Goal: Task Accomplishment & Management: Use online tool/utility

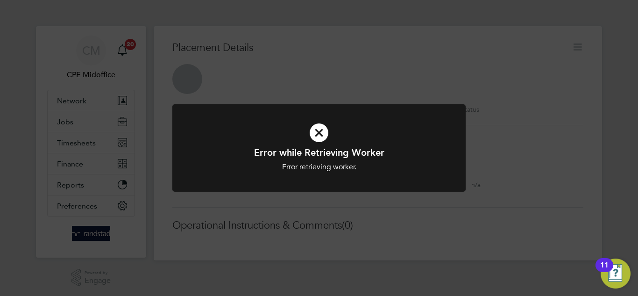
click at [433, 43] on div "Error while Retrieving Worker Error retrieving worker. Cancel Okay" at bounding box center [319, 148] width 638 height 296
click at [224, 204] on div "Error while Retrieving Worker Error retrieving worker. Cancel Okay" at bounding box center [319, 148] width 638 height 296
drag, startPoint x: 381, startPoint y: 70, endPoint x: 382, endPoint y: 63, distance: 7.0
click at [381, 69] on div "Error while Retrieving Worker Error retrieving worker. Cancel Okay" at bounding box center [319, 148] width 638 height 296
click at [382, 63] on div "Error while Retrieving Worker Error retrieving worker. Cancel Okay" at bounding box center [319, 148] width 638 height 296
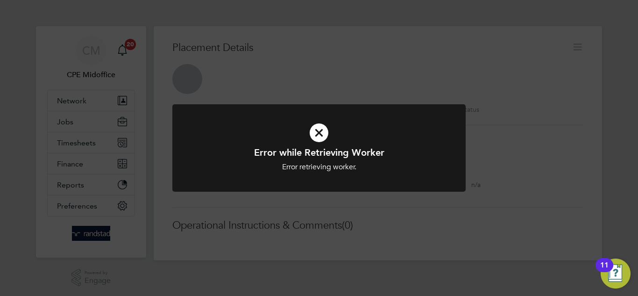
click at [485, 190] on div "Error while Retrieving Worker Error retrieving worker. Cancel Okay" at bounding box center [319, 148] width 638 height 296
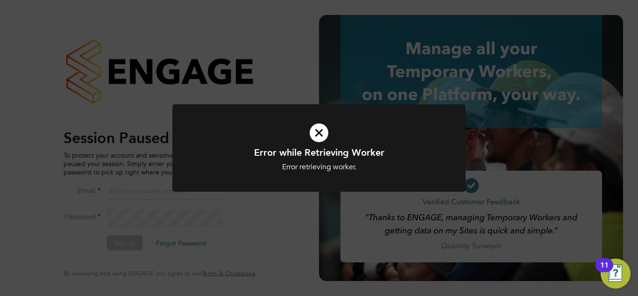
type input "midoffice@randstadcpe.com"
click at [312, 35] on div "Error while Retrieving Worker Error retrieving worker. Cancel Okay" at bounding box center [319, 148] width 638 height 296
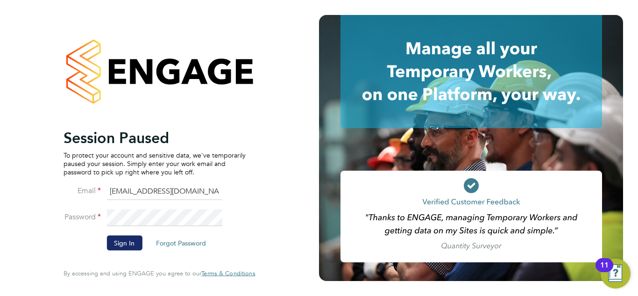
click at [129, 247] on button "Sign In" at bounding box center [123, 242] width 35 height 15
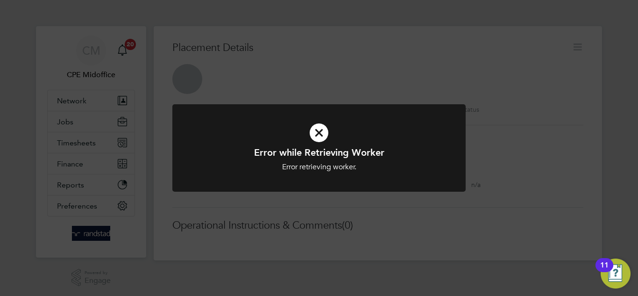
click at [282, 58] on div "Error while Retrieving Worker Error retrieving worker. Cancel Okay" at bounding box center [319, 148] width 638 height 296
click at [234, 91] on div "Error while Retrieving Worker Error retrieving worker. Cancel Okay" at bounding box center [319, 148] width 638 height 296
click at [379, 75] on div "Error while Retrieving Worker Error retrieving worker. Cancel Okay" at bounding box center [319, 148] width 638 height 296
drag, startPoint x: 385, startPoint y: 156, endPoint x: 391, endPoint y: 195, distance: 39.2
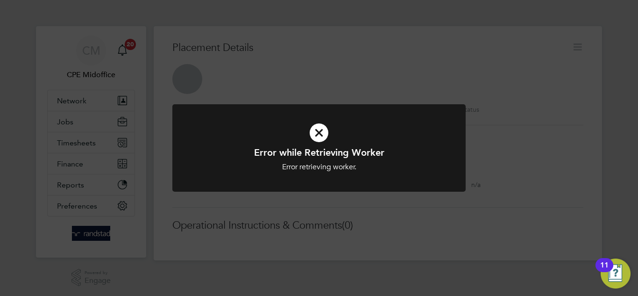
click at [392, 188] on div "Error while Retrieving Worker Error retrieving worker. Cancel Okay" at bounding box center [318, 153] width 293 height 99
click at [391, 197] on div "Error while Retrieving Worker Error retrieving worker. Cancel Okay" at bounding box center [318, 153] width 293 height 99
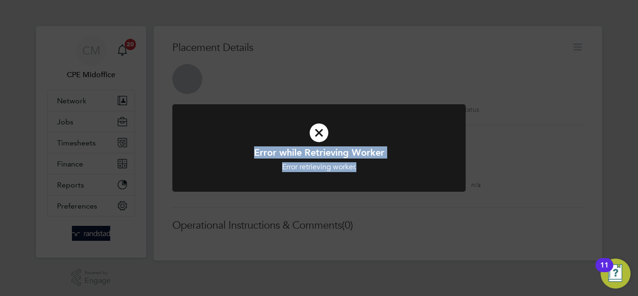
click at [358, 189] on div "Error while Retrieving Worker Error retrieving worker. Cancel Okay" at bounding box center [318, 153] width 293 height 99
click at [266, 125] on icon at bounding box center [318, 132] width 243 height 36
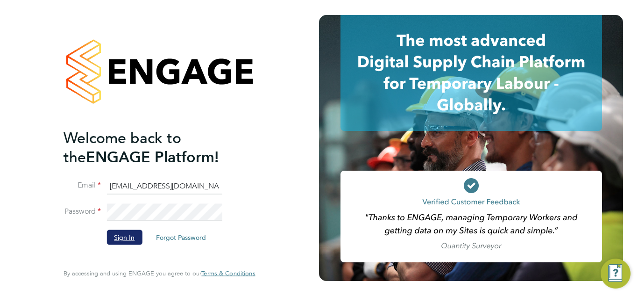
click at [141, 231] on button "Sign In" at bounding box center [123, 237] width 35 height 15
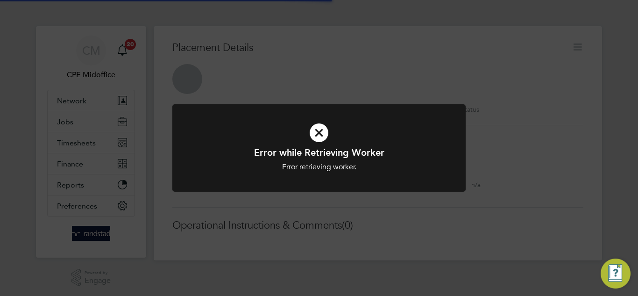
click at [403, 66] on div "Error while Retrieving Worker Error retrieving worker. Cancel Okay" at bounding box center [319, 148] width 638 height 296
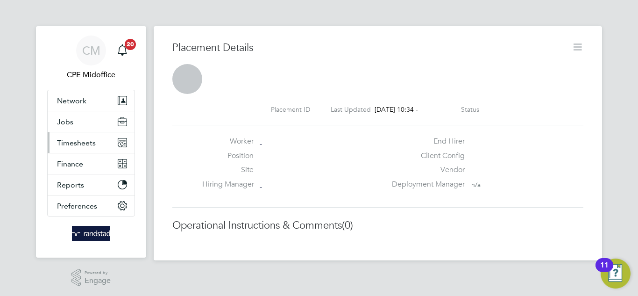
click at [90, 148] on button "Timesheets" at bounding box center [91, 142] width 87 height 21
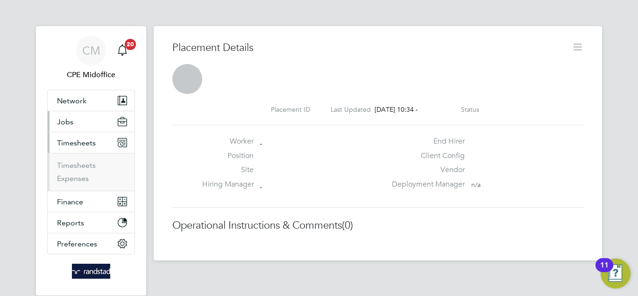
click at [78, 120] on button "Jobs" at bounding box center [91, 121] width 87 height 21
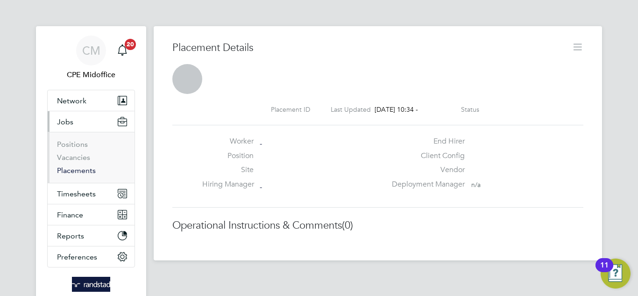
click at [83, 172] on link "Placements" at bounding box center [76, 170] width 39 height 9
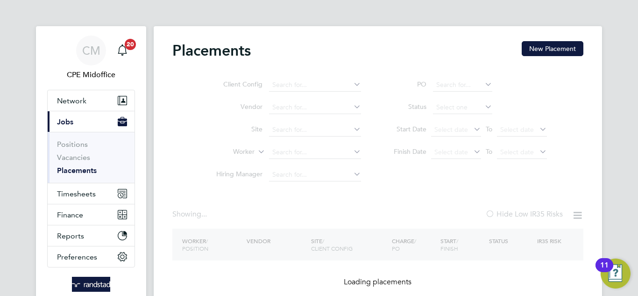
click at [314, 153] on ul "Client Config Vendor Site Worker Hiring Manager" at bounding box center [285, 130] width 176 height 112
click at [290, 175] on ul "Client Config Vendor Site Worker Hiring Manager" at bounding box center [285, 130] width 176 height 112
click at [356, 206] on div "Placements New Placement Client Config Vendor Site Worker Hiring Manager PO Sta…" at bounding box center [377, 172] width 411 height 263
click at [319, 148] on ul "Client Config Vendor Site Worker Hiring Manager" at bounding box center [285, 130] width 176 height 112
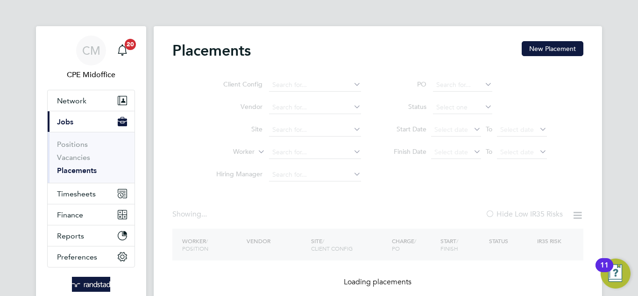
click at [319, 148] on ul "Client Config Vendor Site Worker Hiring Manager" at bounding box center [285, 130] width 176 height 112
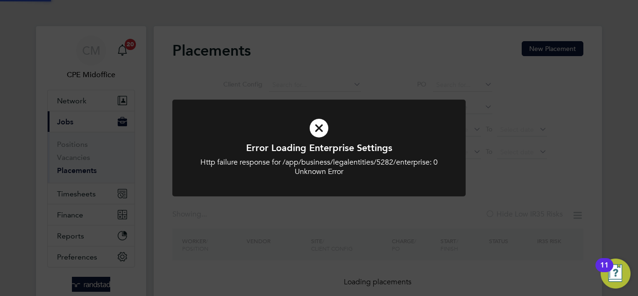
click at [322, 50] on div "Error Loading Enterprise Settings Http failure response for /app/business/legal…" at bounding box center [319, 148] width 638 height 296
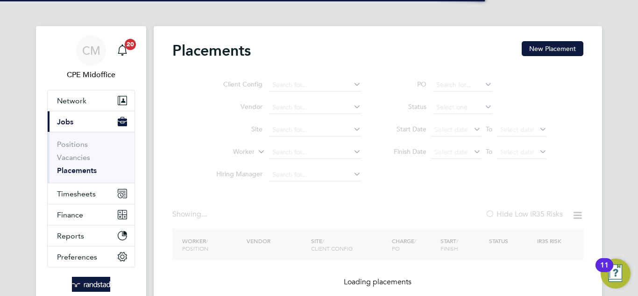
click at [297, 148] on ul "Client Config Vendor Site Worker Hiring Manager" at bounding box center [285, 130] width 176 height 112
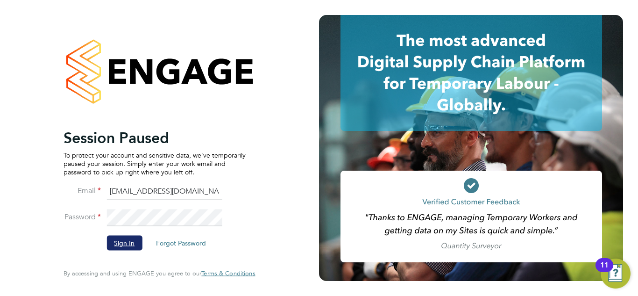
click at [120, 239] on button "Sign In" at bounding box center [123, 242] width 35 height 15
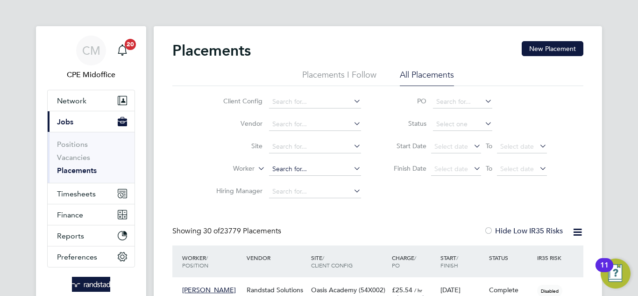
click at [309, 164] on input at bounding box center [315, 168] width 92 height 13
paste input "[PERSON_NAME]"
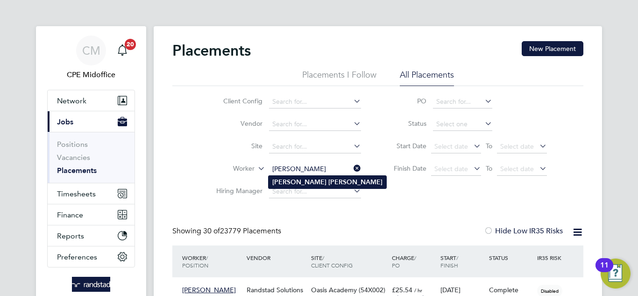
type input "[PERSON_NAME]"
click at [322, 180] on li "[PERSON_NAME]" at bounding box center [327, 182] width 118 height 13
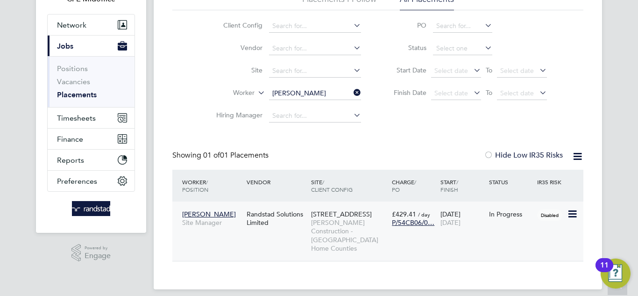
click at [354, 237] on span "[PERSON_NAME] Construction - [GEOGRAPHIC_DATA] Home Counties" at bounding box center [349, 235] width 76 height 34
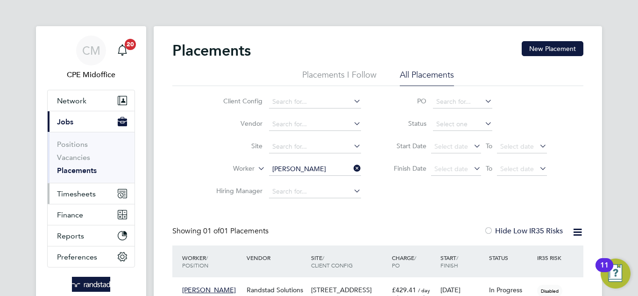
click at [90, 197] on span "Timesheets" at bounding box center [76, 193] width 39 height 9
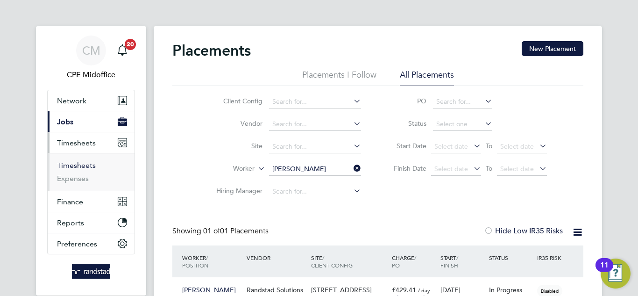
click at [75, 166] on link "Timesheets" at bounding box center [76, 165] width 39 height 9
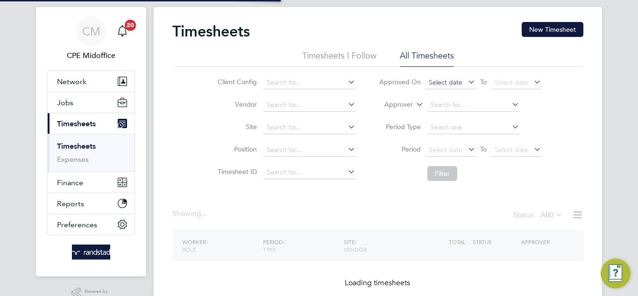
scroll to position [20, 0]
click at [450, 82] on span "Select date" at bounding box center [446, 82] width 34 height 8
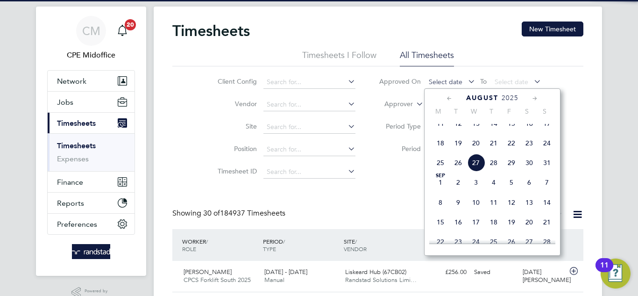
scroll to position [5, 5]
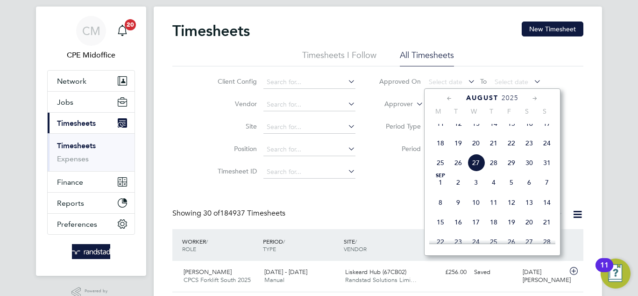
click at [512, 152] on span "22" at bounding box center [511, 143] width 18 height 18
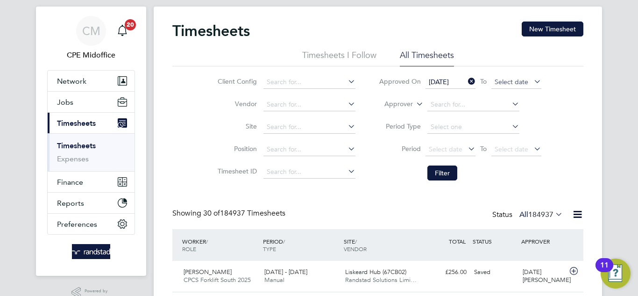
click at [500, 88] on span "Select date" at bounding box center [516, 82] width 50 height 13
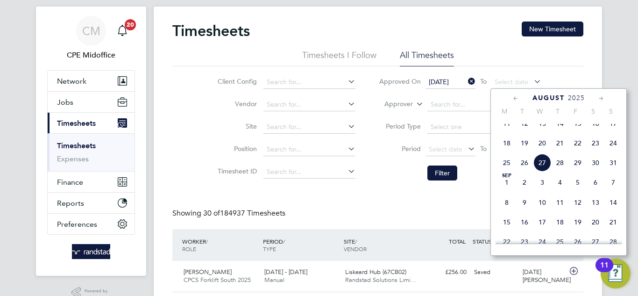
click at [524, 170] on span "26" at bounding box center [524, 163] width 18 height 18
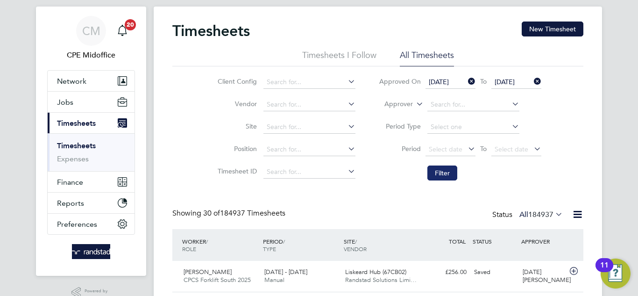
click at [441, 172] on button "Filter" at bounding box center [442, 172] width 30 height 15
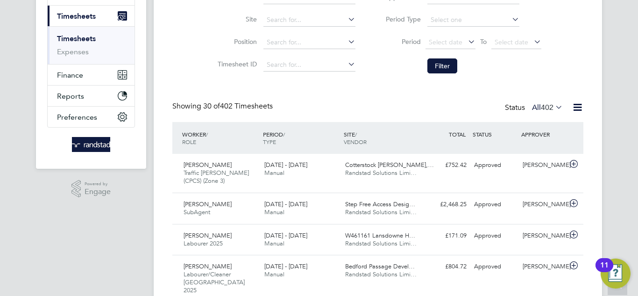
click at [572, 112] on icon at bounding box center [577, 107] width 12 height 12
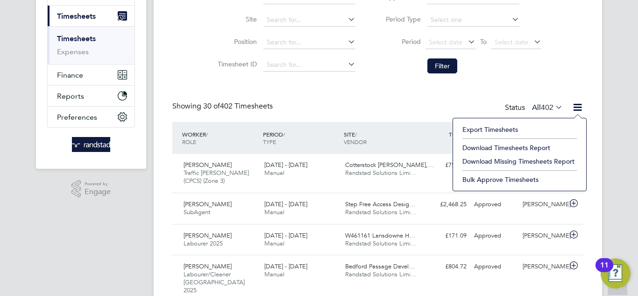
click at [547, 107] on span "402" at bounding box center [547, 107] width 13 height 9
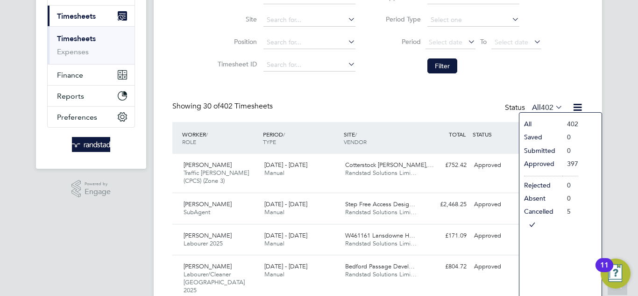
click at [542, 163] on li "Approved" at bounding box center [540, 163] width 43 height 13
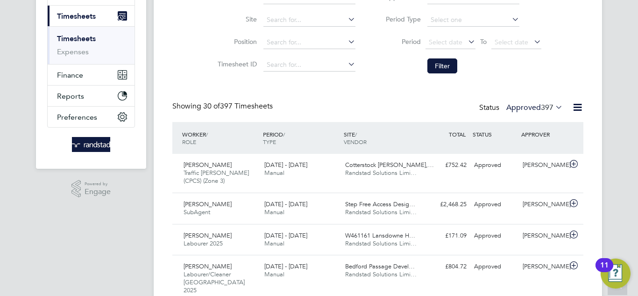
click at [581, 111] on icon at bounding box center [577, 107] width 12 height 12
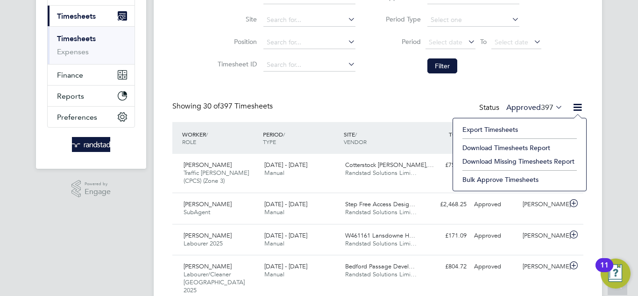
click at [510, 148] on li "Download Timesheets Report" at bounding box center [520, 147] width 124 height 13
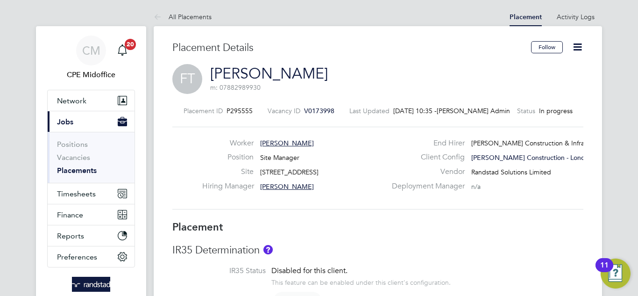
click at [576, 56] on div "Follow" at bounding box center [553, 51] width 59 height 21
click at [581, 48] on icon at bounding box center [577, 47] width 12 height 12
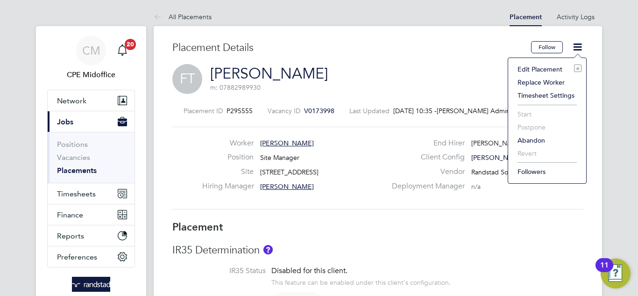
scroll to position [0, 100]
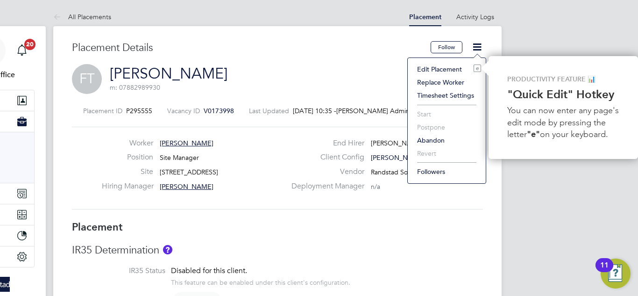
click at [401, 228] on h3 "Placement" at bounding box center [277, 227] width 411 height 14
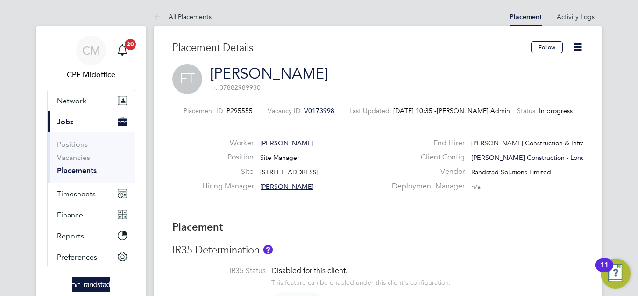
scroll to position [0, 0]
drag, startPoint x: 331, startPoint y: 166, endPoint x: 324, endPoint y: 168, distance: 7.2
click at [324, 168] on div "Worker [PERSON_NAME] Position Site Manager Site [STREET_ADDRESS] Hiring Manager…" at bounding box center [294, 166] width 184 height 57
copy div "Site [STREET_ADDRESS]"
click at [80, 192] on span "Timesheets" at bounding box center [76, 193] width 39 height 9
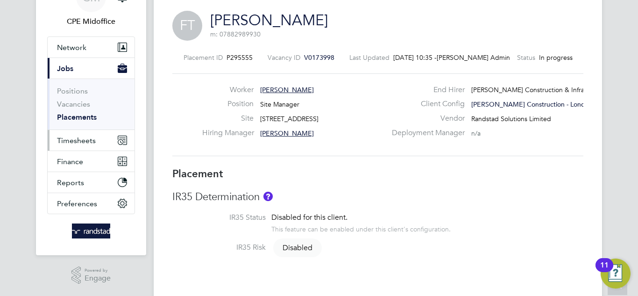
scroll to position [54, 0]
click at [91, 139] on span "Timesheets" at bounding box center [76, 139] width 39 height 9
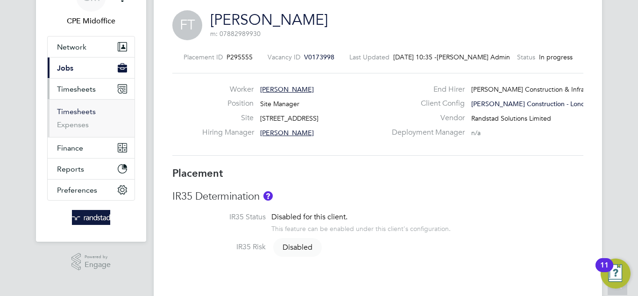
click at [75, 110] on link "Timesheets" at bounding box center [76, 111] width 39 height 9
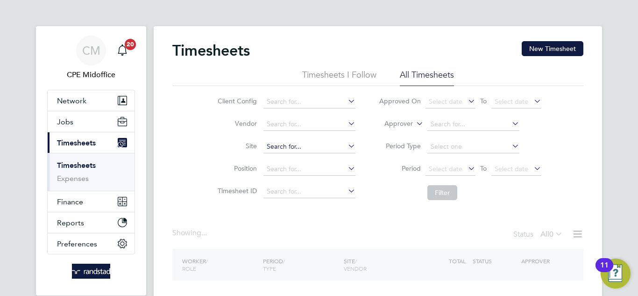
click at [278, 146] on input at bounding box center [309, 146] width 92 height 13
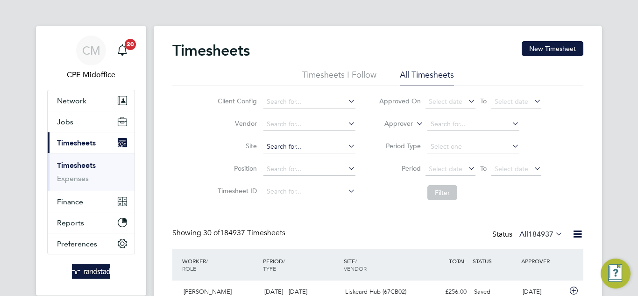
paste input "[STREET_ADDRESS]"
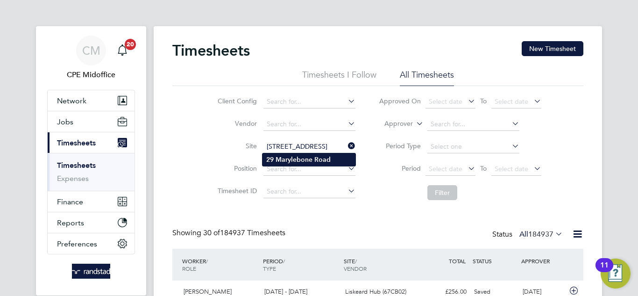
type input "[STREET_ADDRESS]"
click at [310, 156] on b "Marylebone" at bounding box center [293, 159] width 37 height 8
click at [444, 186] on button "Filter" at bounding box center [442, 192] width 30 height 15
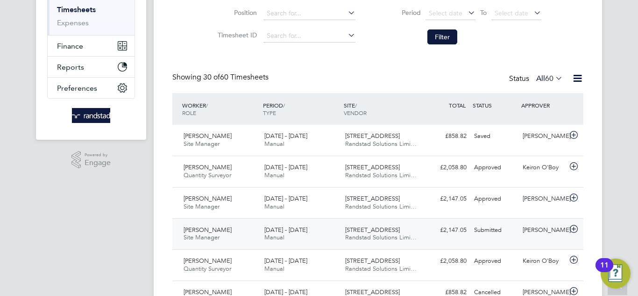
click at [424, 233] on div "£2,147.05 Submitted" at bounding box center [446, 229] width 49 height 15
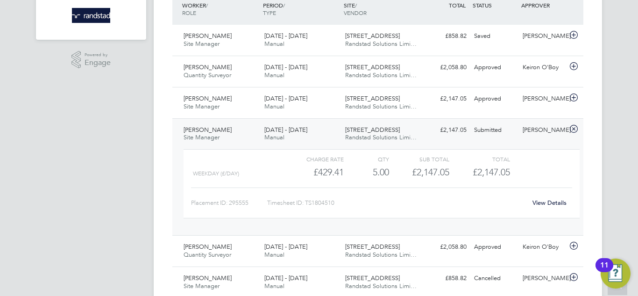
click at [389, 197] on div "Timesheet ID: TS1804510" at bounding box center [396, 201] width 259 height 15
drag, startPoint x: 342, startPoint y: 200, endPoint x: 308, endPoint y: 203, distance: 34.2
click at [308, 203] on div "Timesheet ID: TS1804510" at bounding box center [396, 201] width 259 height 15
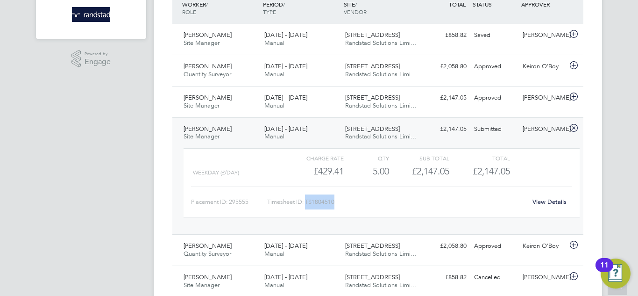
copy div "TS1804510"
